Goal: Check status: Check status

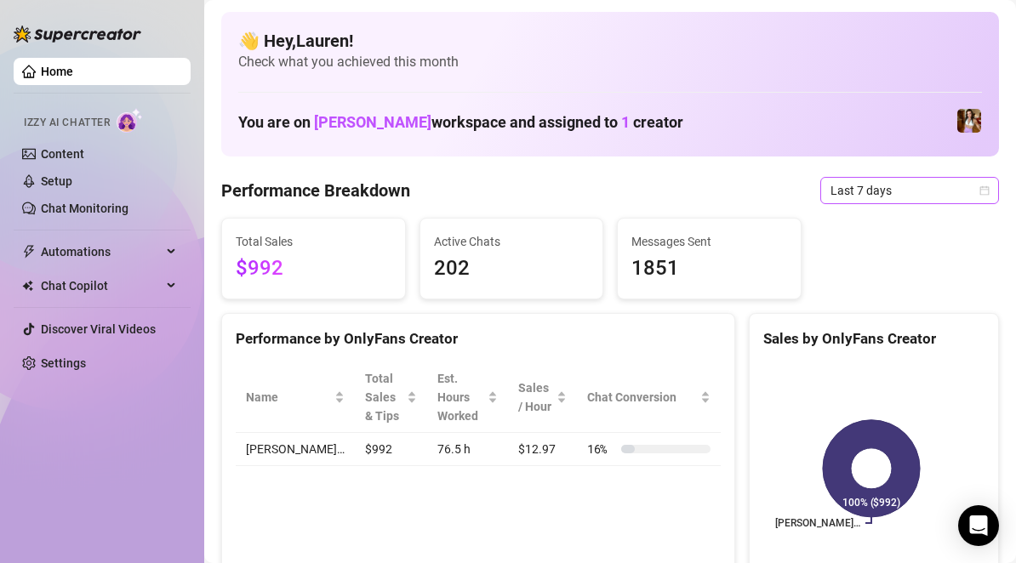
click at [966, 197] on span "Last 7 days" at bounding box center [910, 191] width 158 height 26
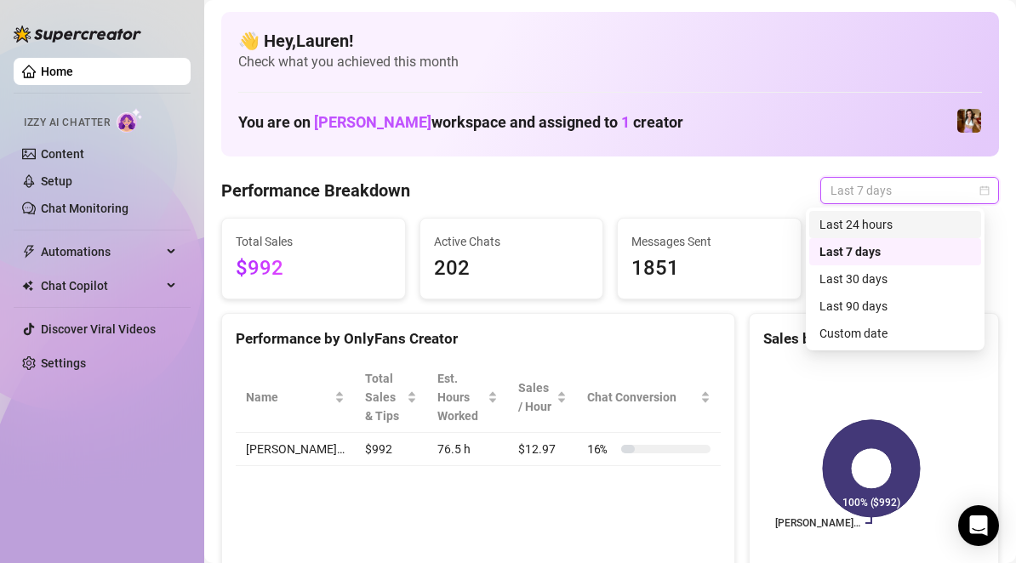
click at [959, 219] on div "Last 24 hours" at bounding box center [896, 224] width 152 height 19
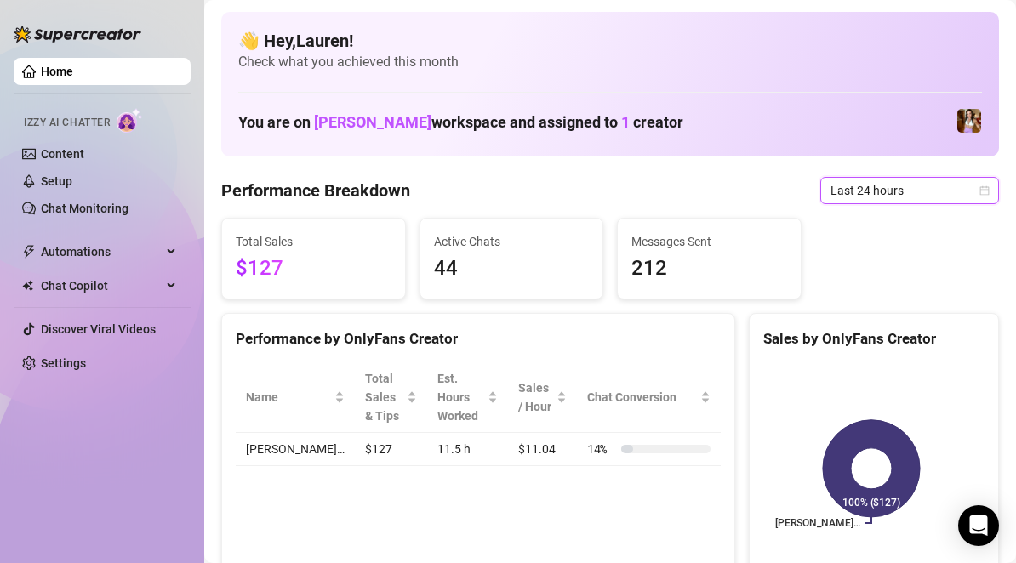
click at [980, 193] on icon "calendar" at bounding box center [985, 191] width 10 height 10
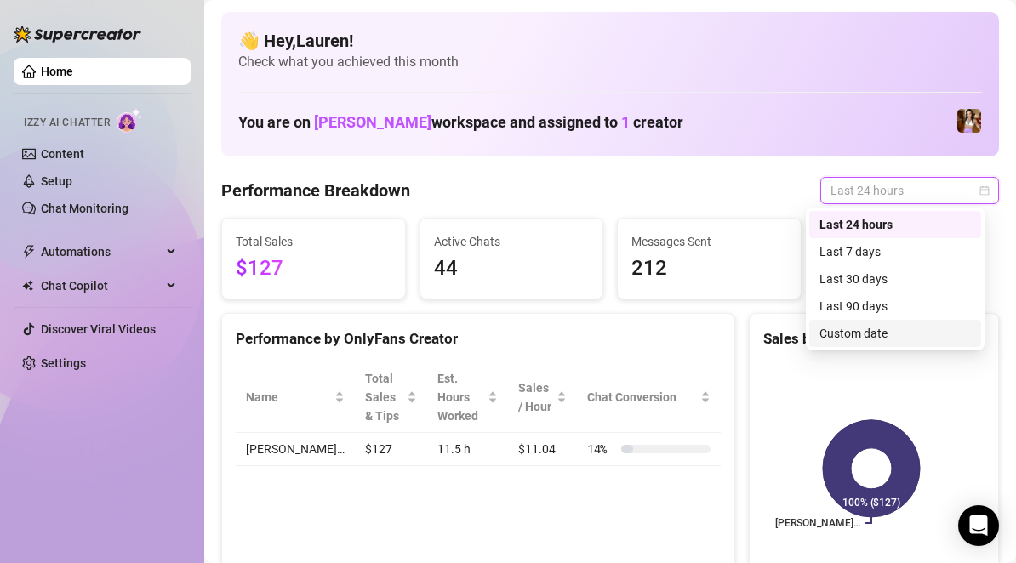
click at [928, 326] on div "Custom date" at bounding box center [896, 333] width 152 height 19
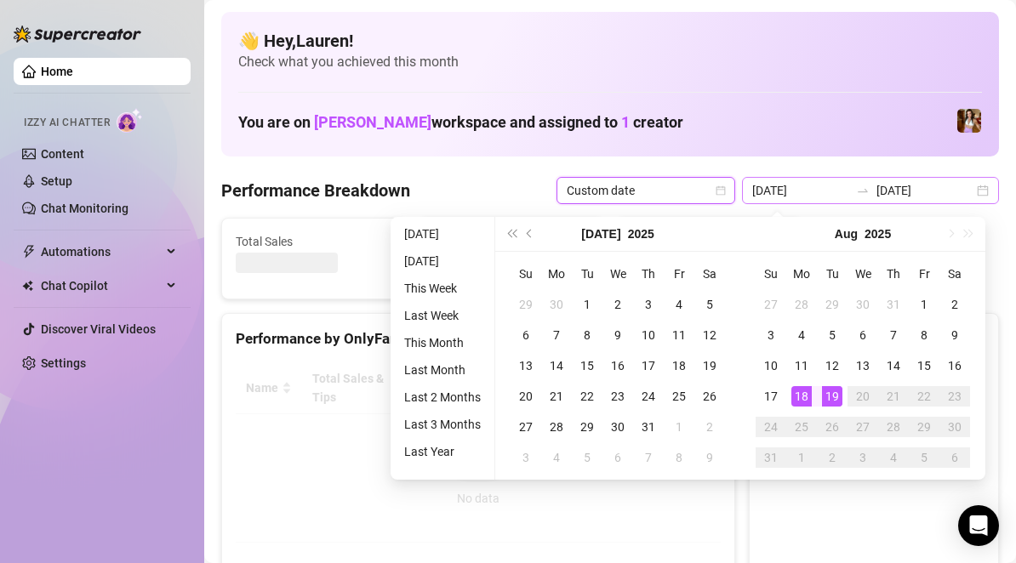
click at [904, 202] on div "2025-08-18 2025-08-19" at bounding box center [870, 190] width 257 height 27
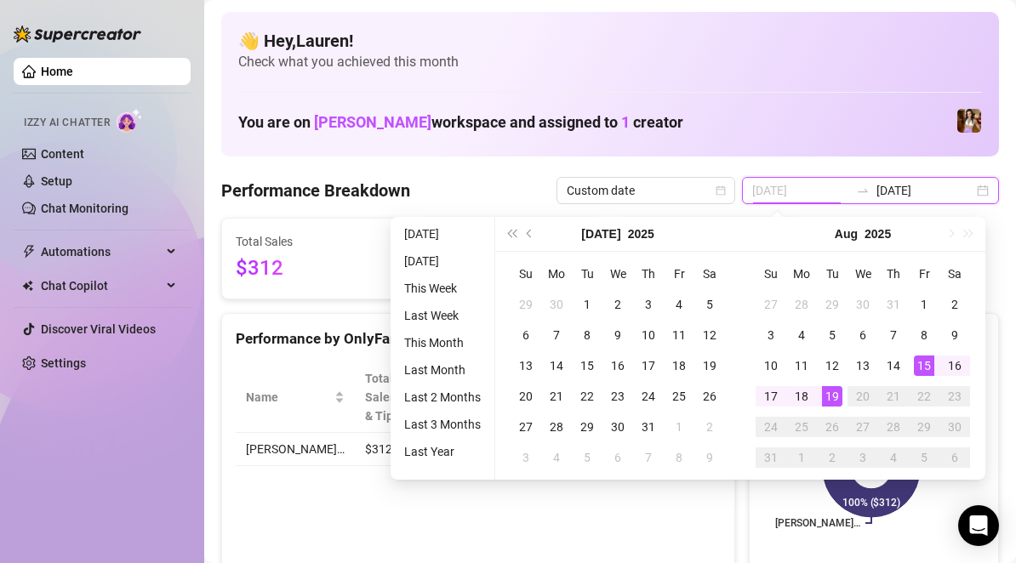
type input "[DATE]"
click at [923, 360] on div "15" at bounding box center [924, 366] width 20 height 20
type input "[DATE]"
click at [834, 399] on div "19" at bounding box center [832, 396] width 20 height 20
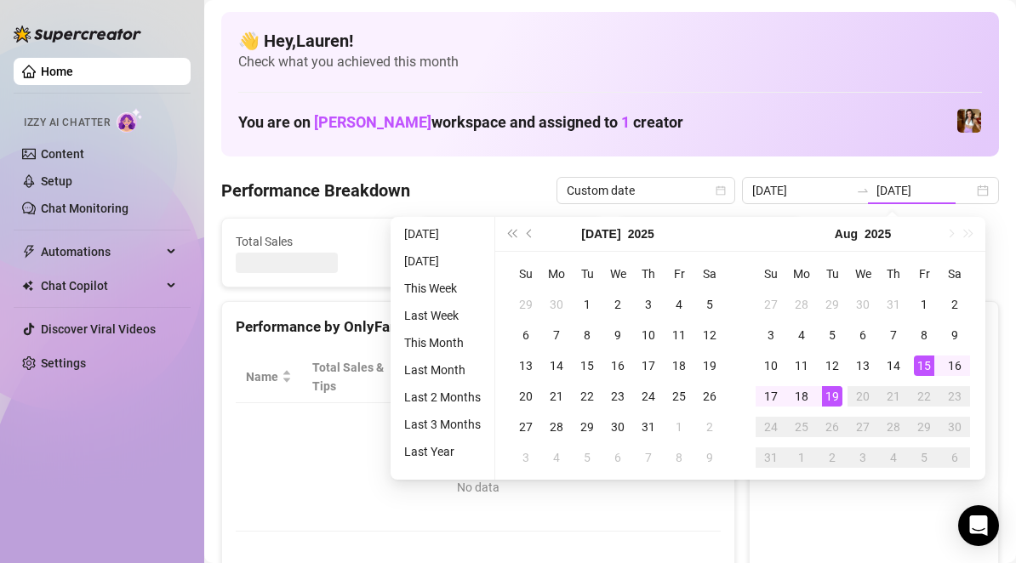
type input "[DATE]"
